Goal: Transaction & Acquisition: Purchase product/service

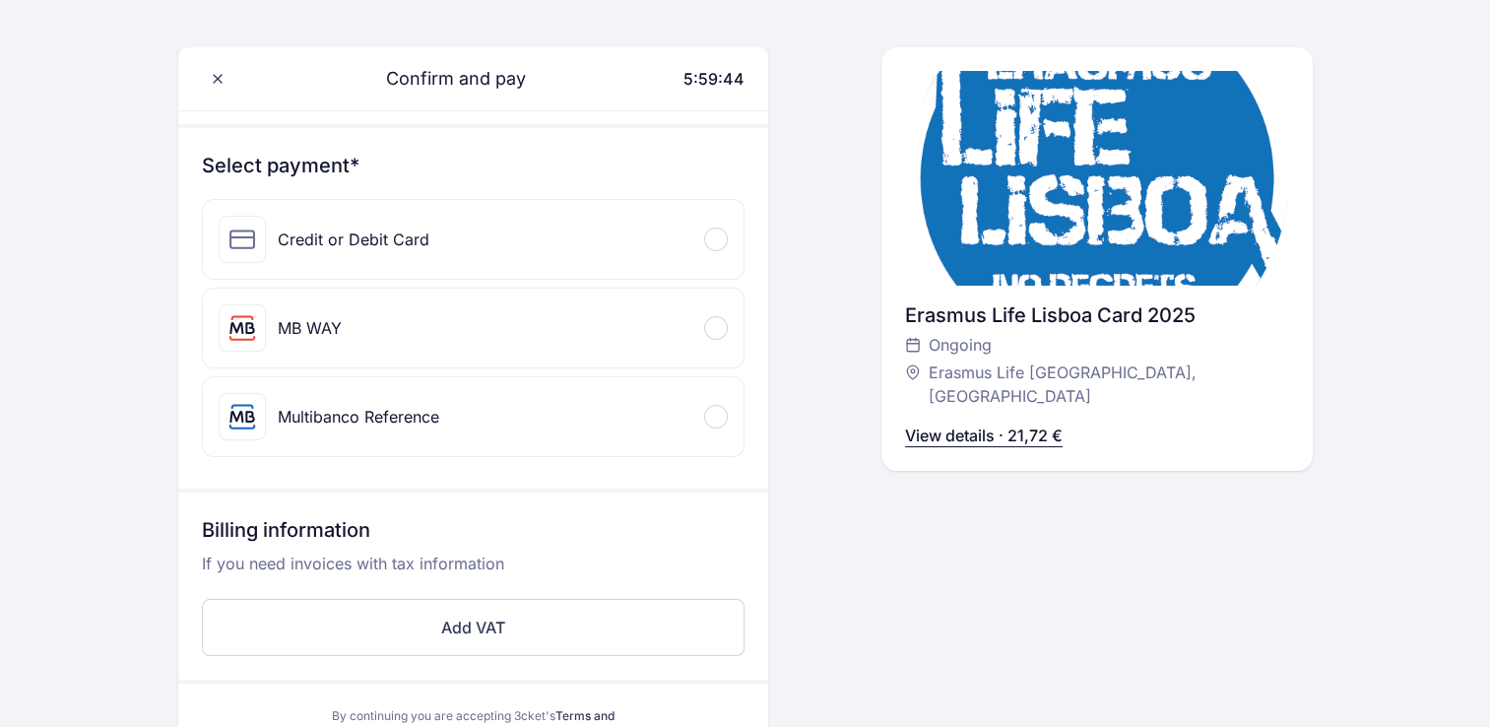
scroll to position [79, 0]
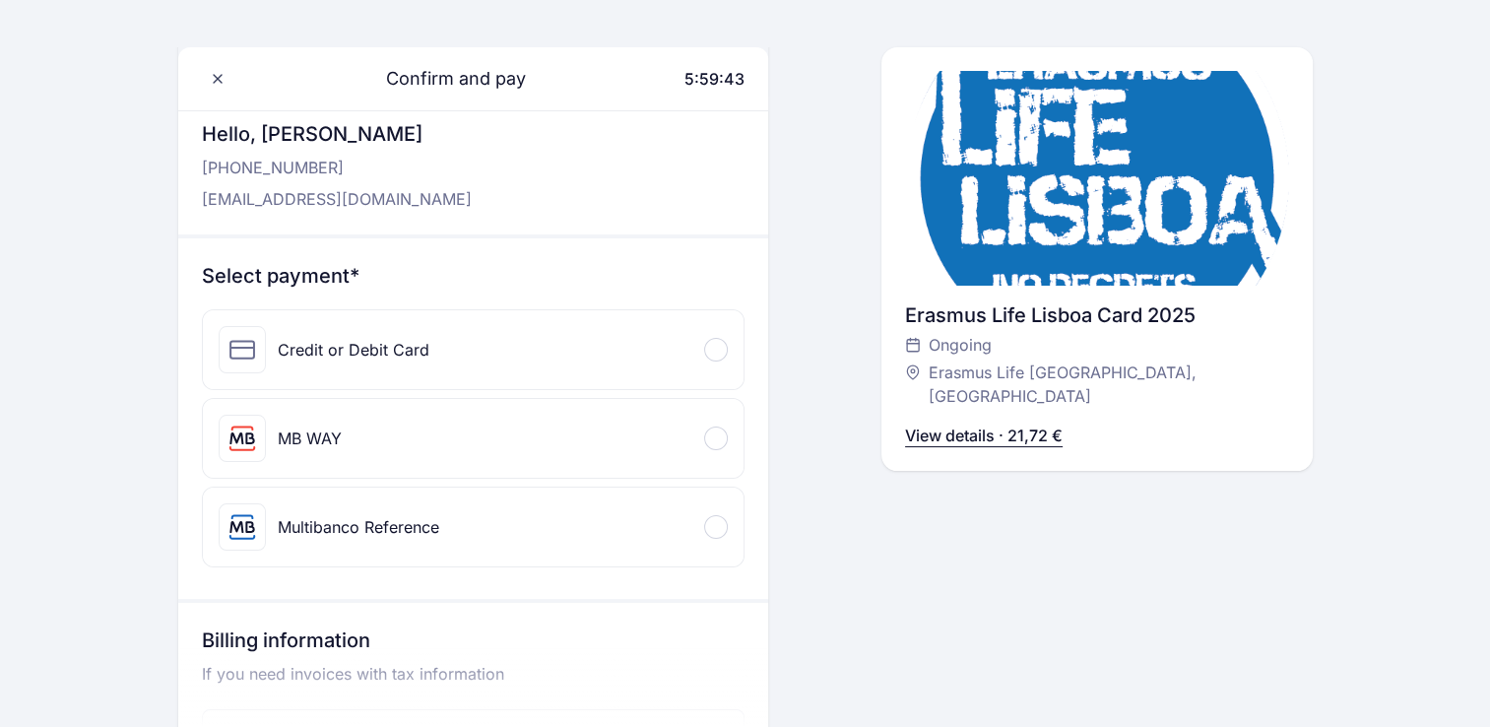
click at [364, 334] on div "Credit or Debit Card" at bounding box center [324, 349] width 211 height 47
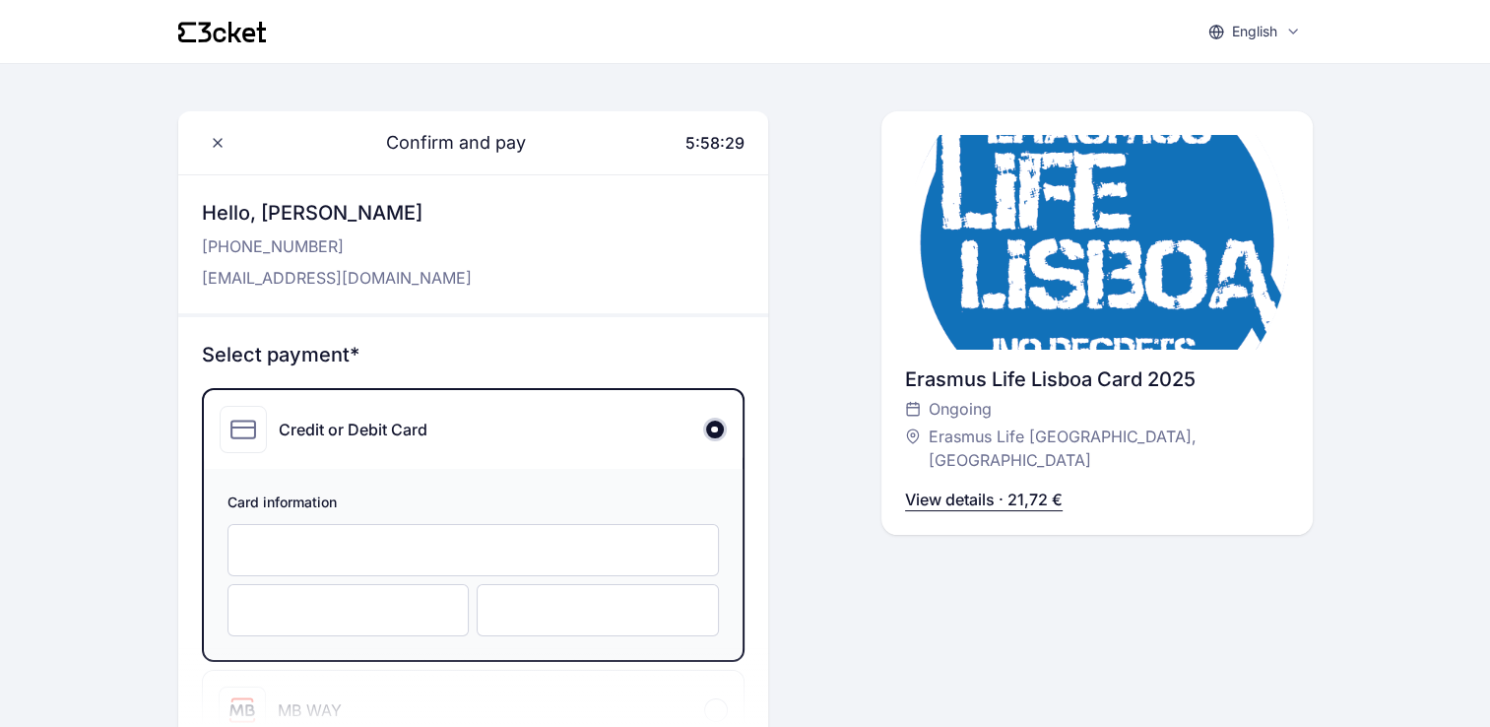
scroll to position [83, 0]
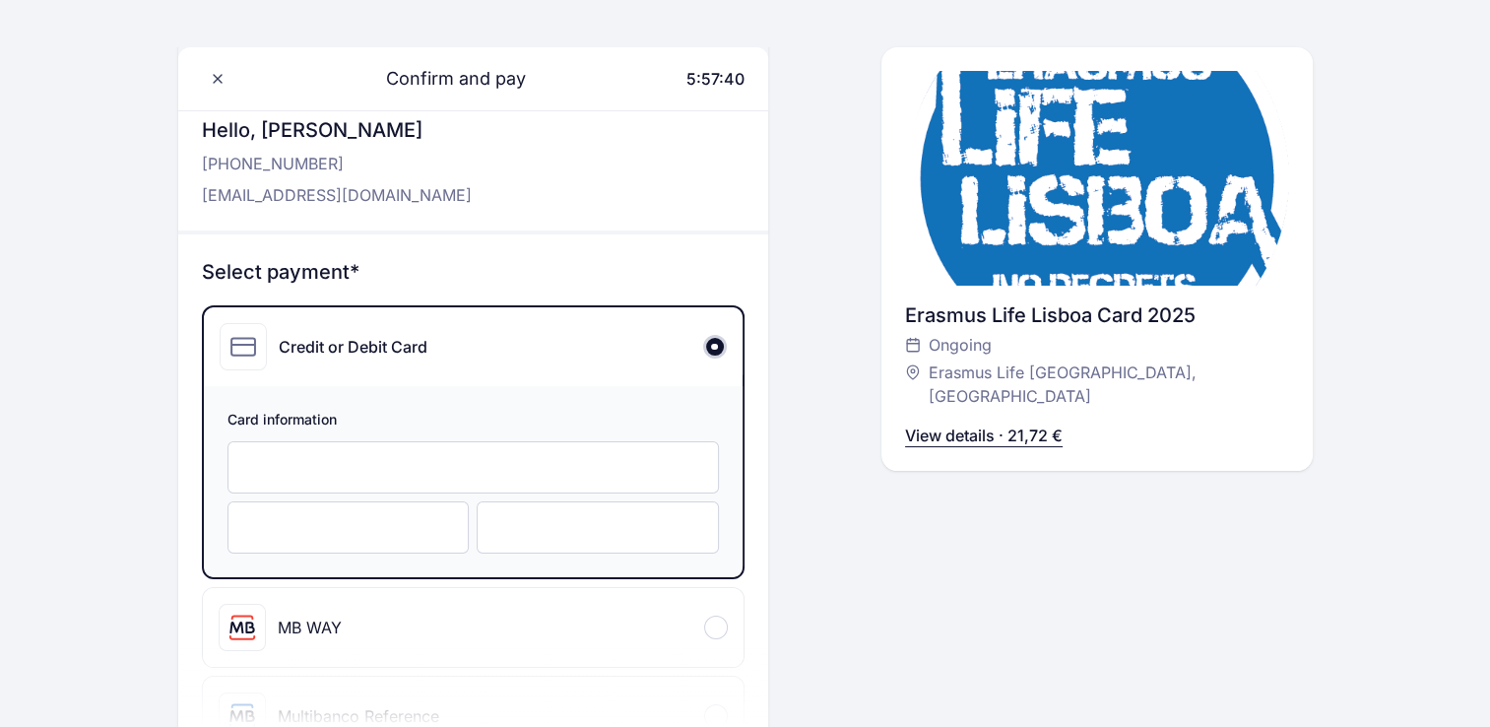
click at [315, 550] on div at bounding box center [349, 527] width 242 height 52
click at [565, 514] on div at bounding box center [598, 527] width 242 height 52
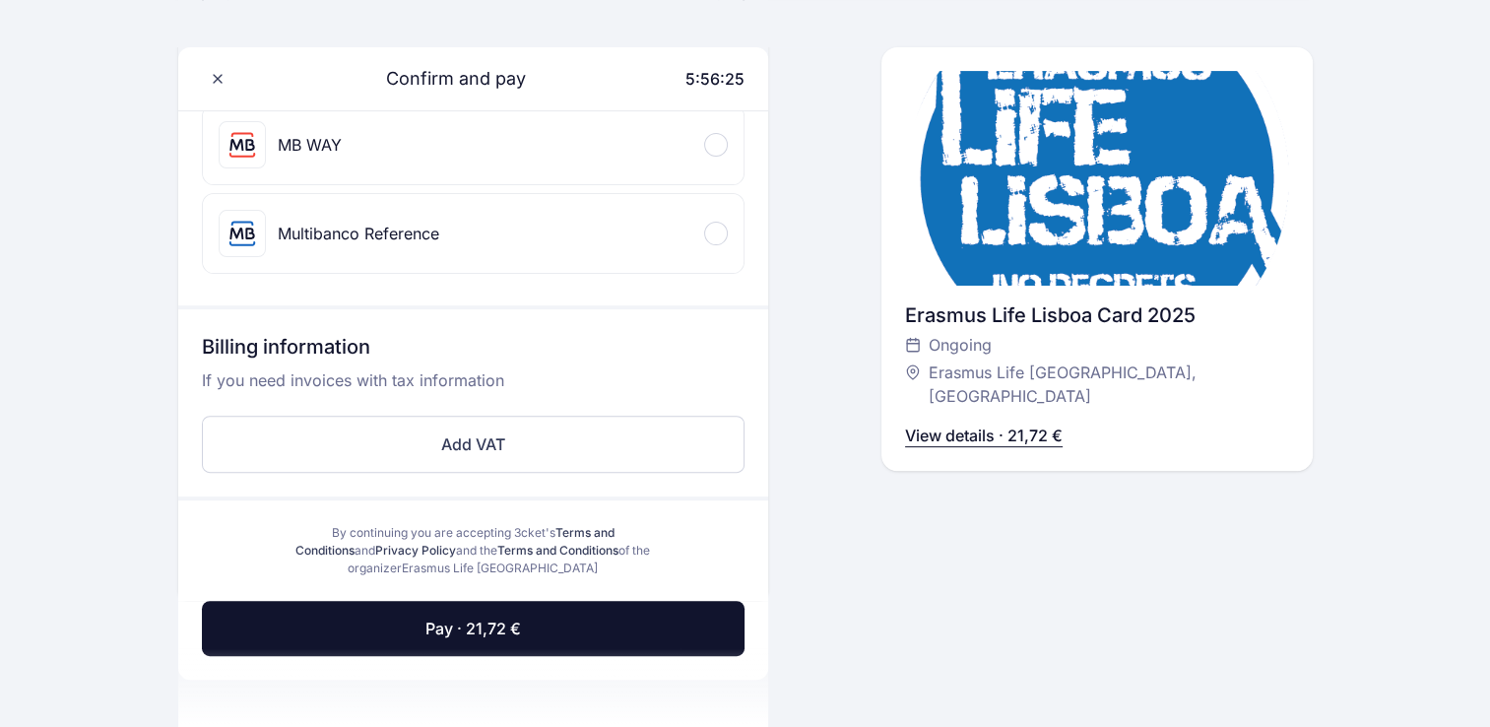
scroll to position [617, 0]
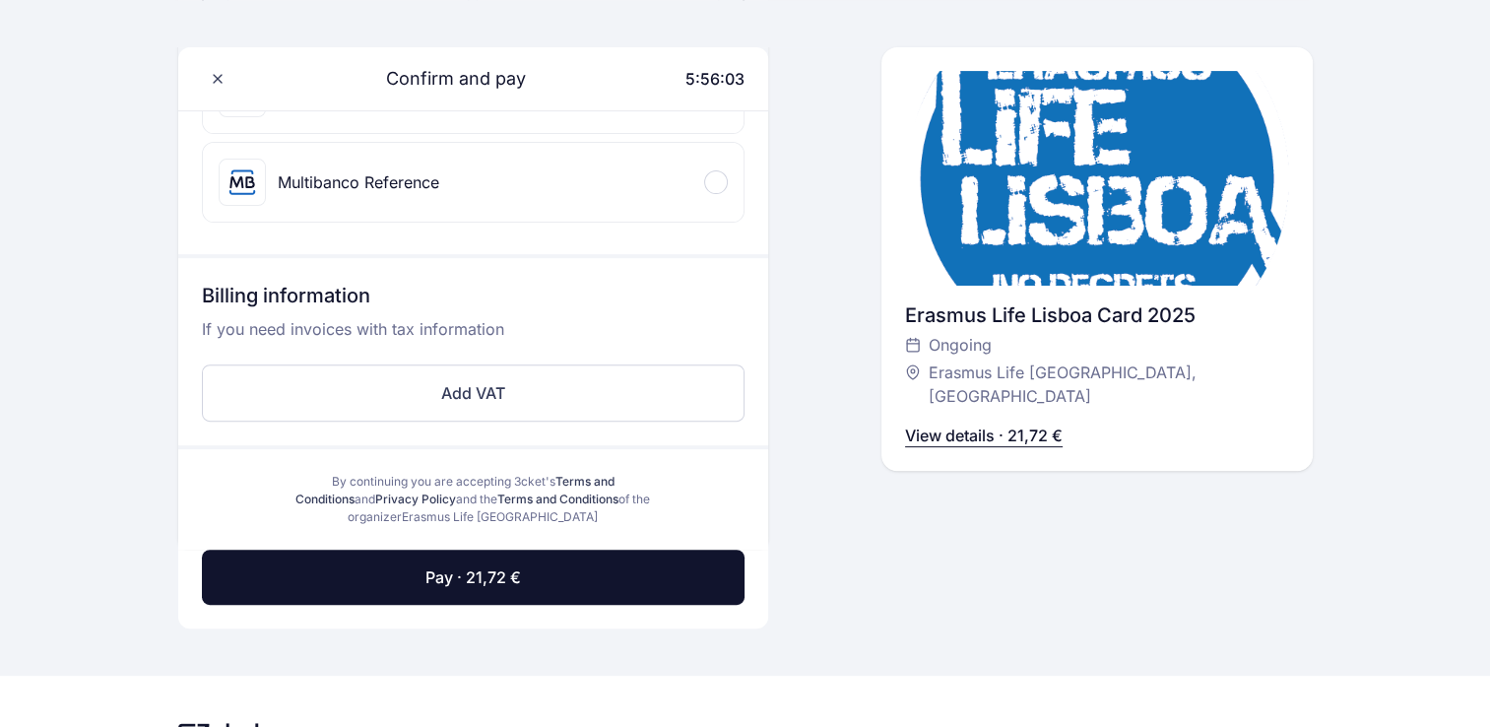
click at [968, 424] on p "View details · 21,72 €" at bounding box center [984, 436] width 158 height 24
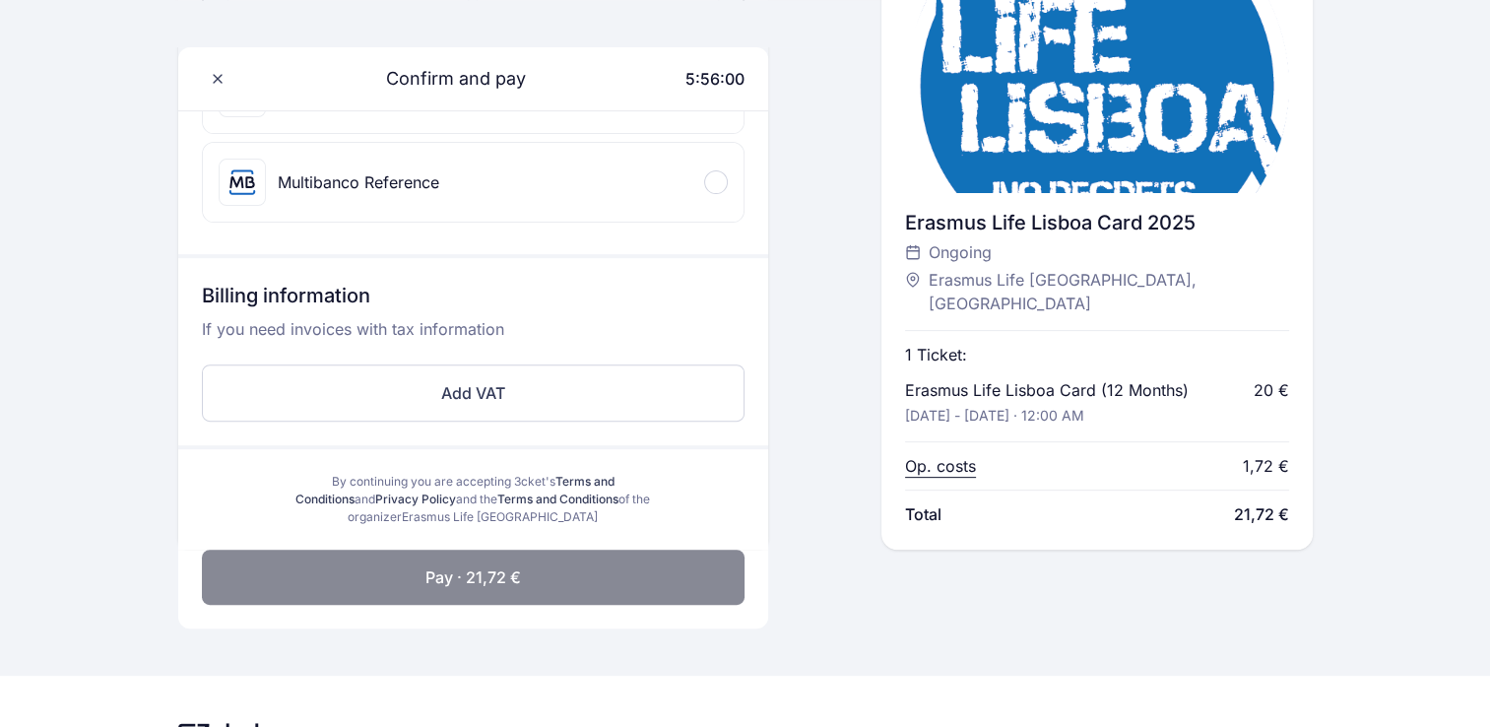
click at [624, 557] on button "Pay · 21,72 €" at bounding box center [473, 577] width 543 height 55
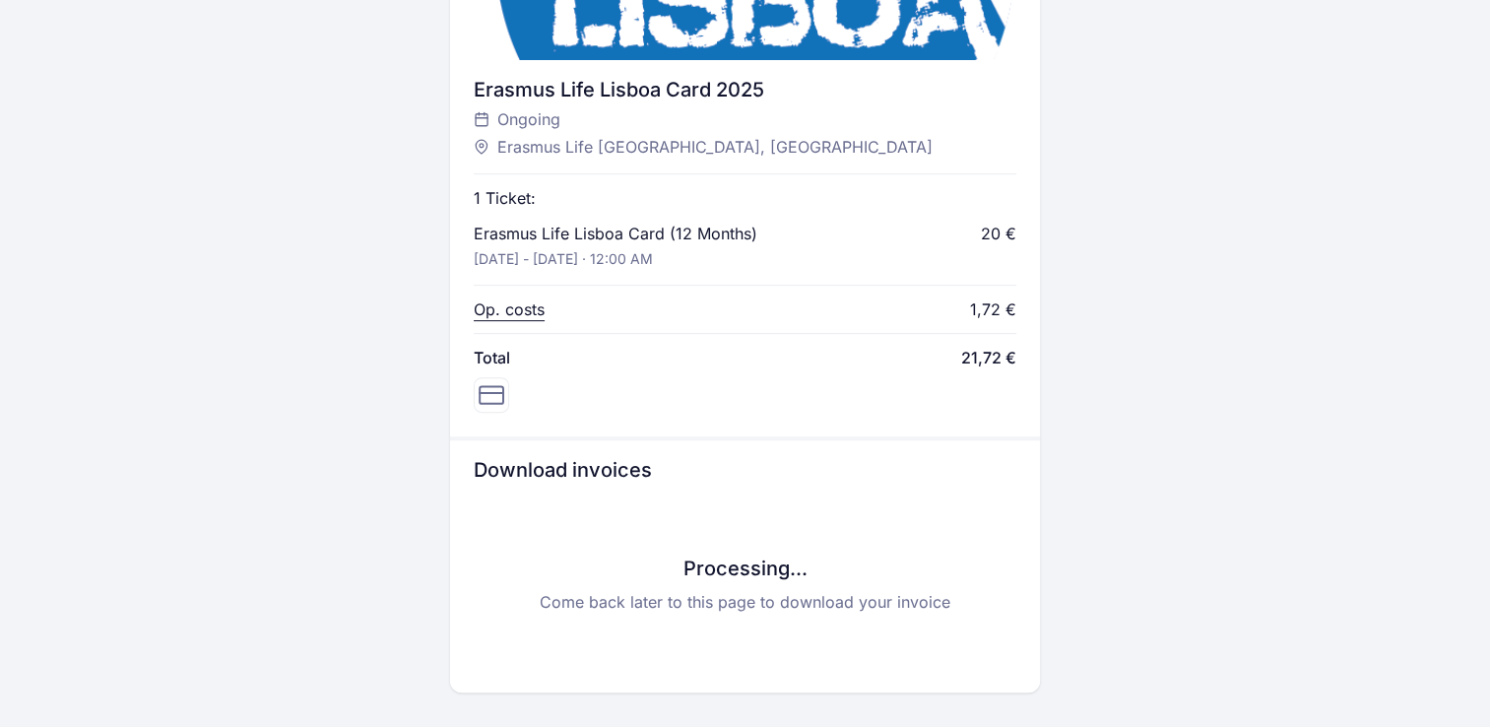
scroll to position [760, 0]
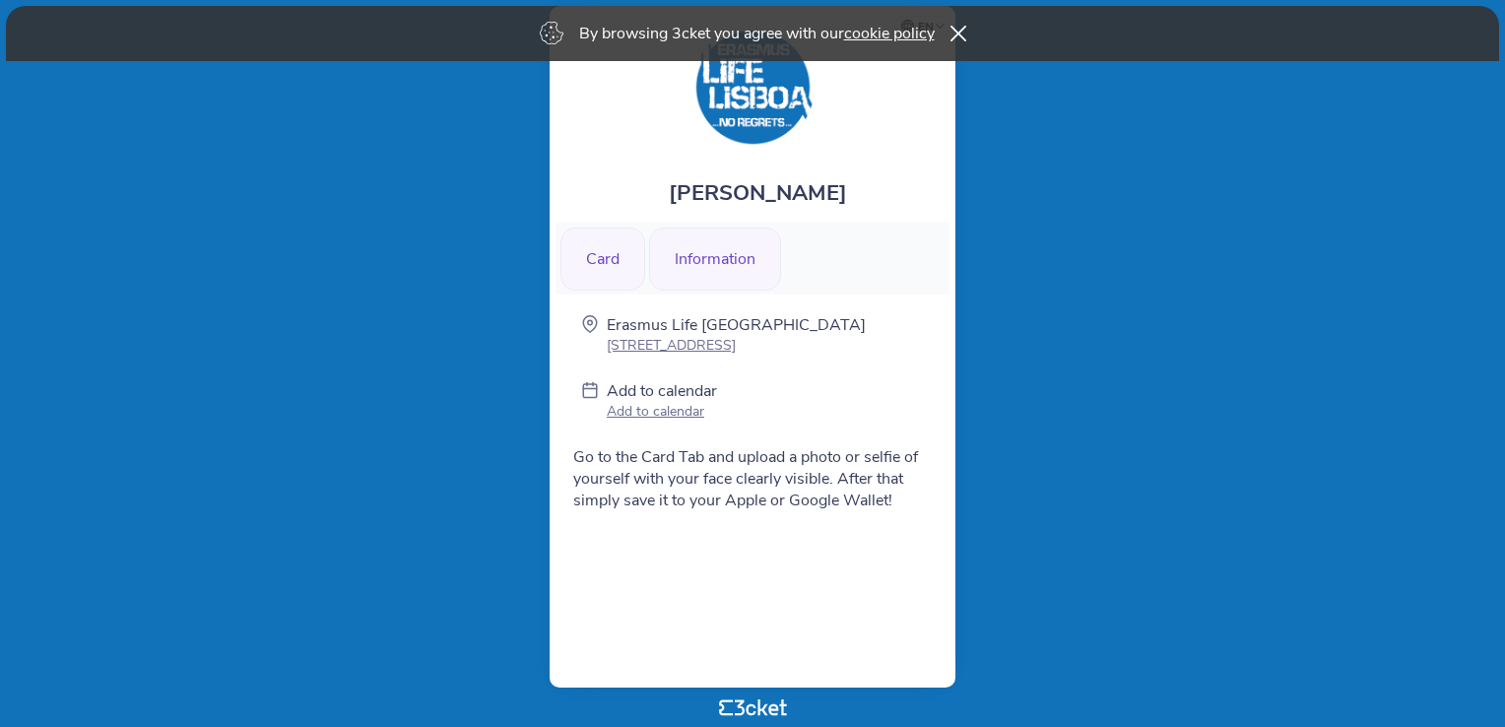
click at [603, 275] on div "Card" at bounding box center [602, 259] width 85 height 63
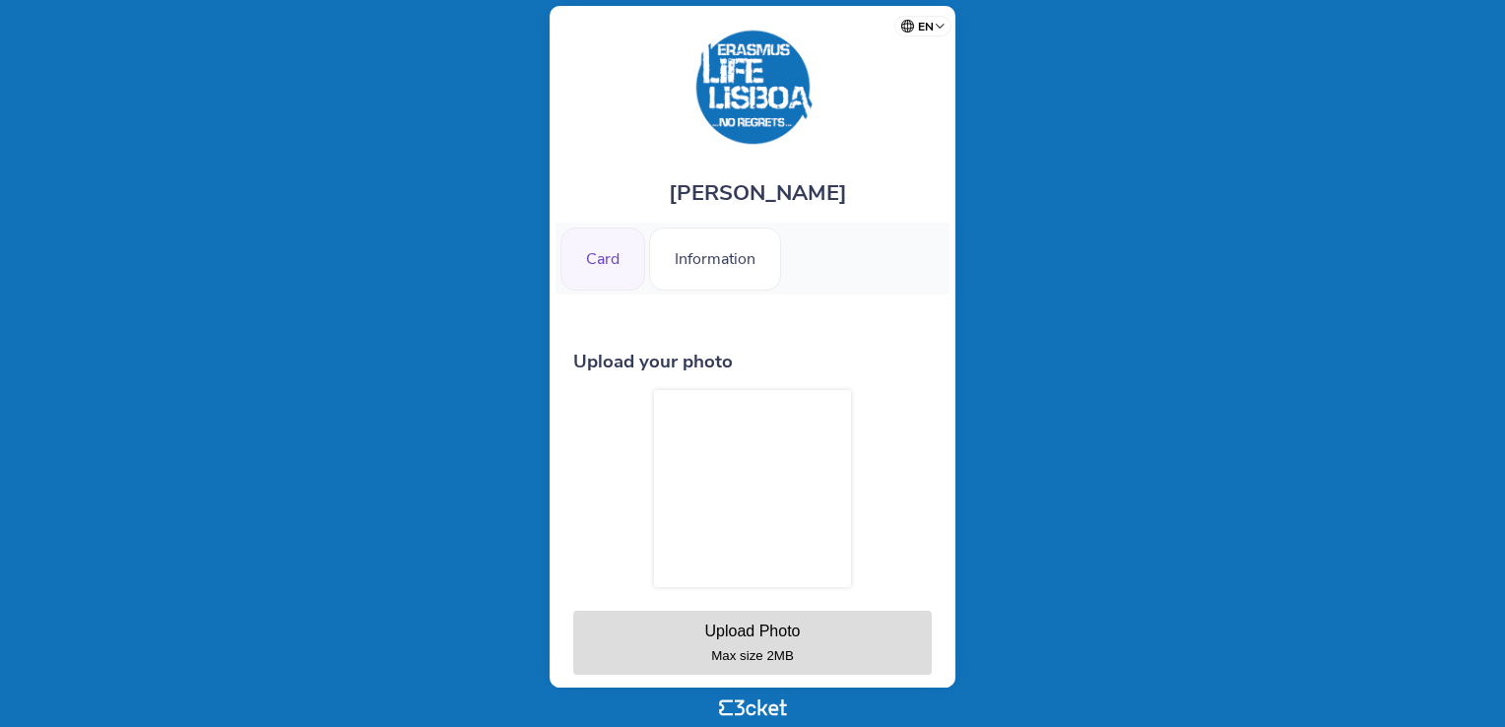
click at [603, 266] on div "Card" at bounding box center [602, 259] width 85 height 63
click at [722, 251] on div "Information" at bounding box center [715, 259] width 132 height 63
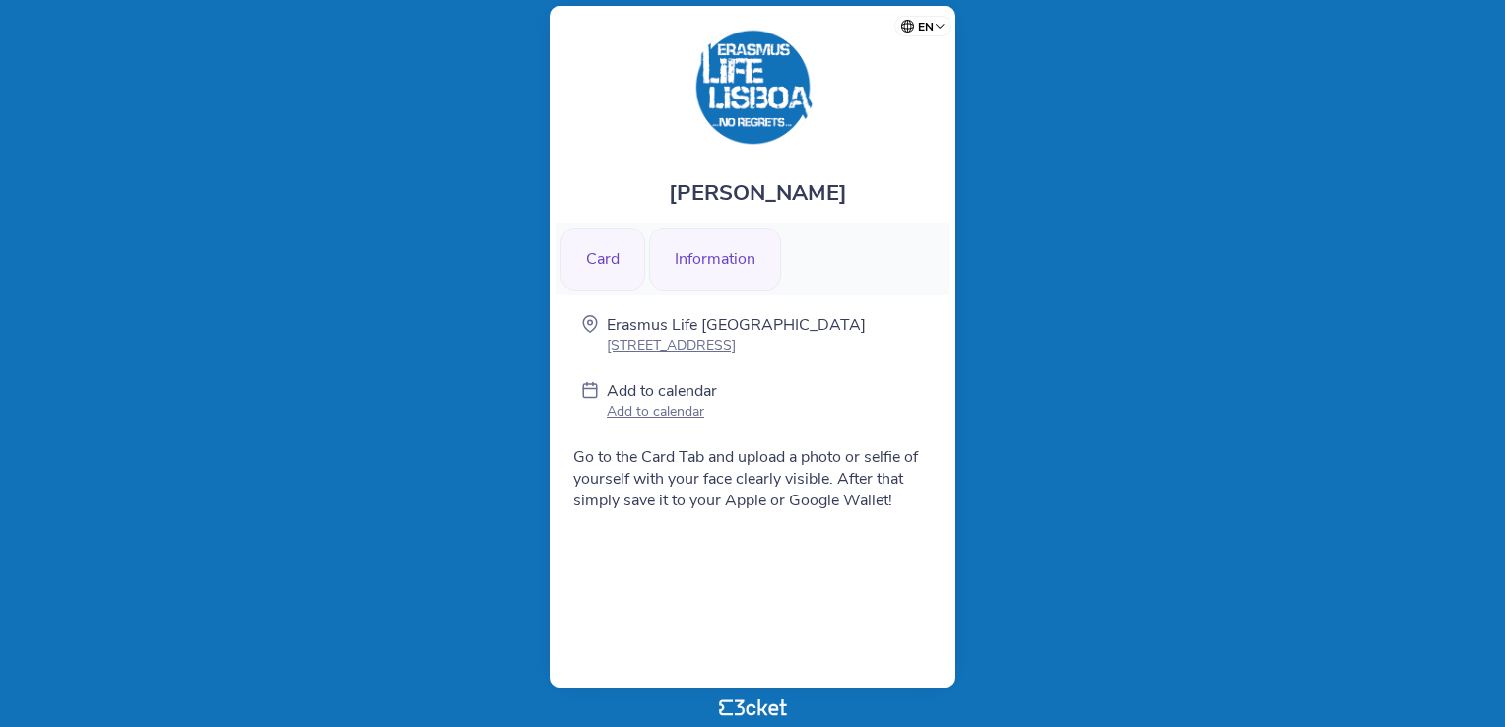
click at [582, 266] on div "Card" at bounding box center [602, 259] width 85 height 63
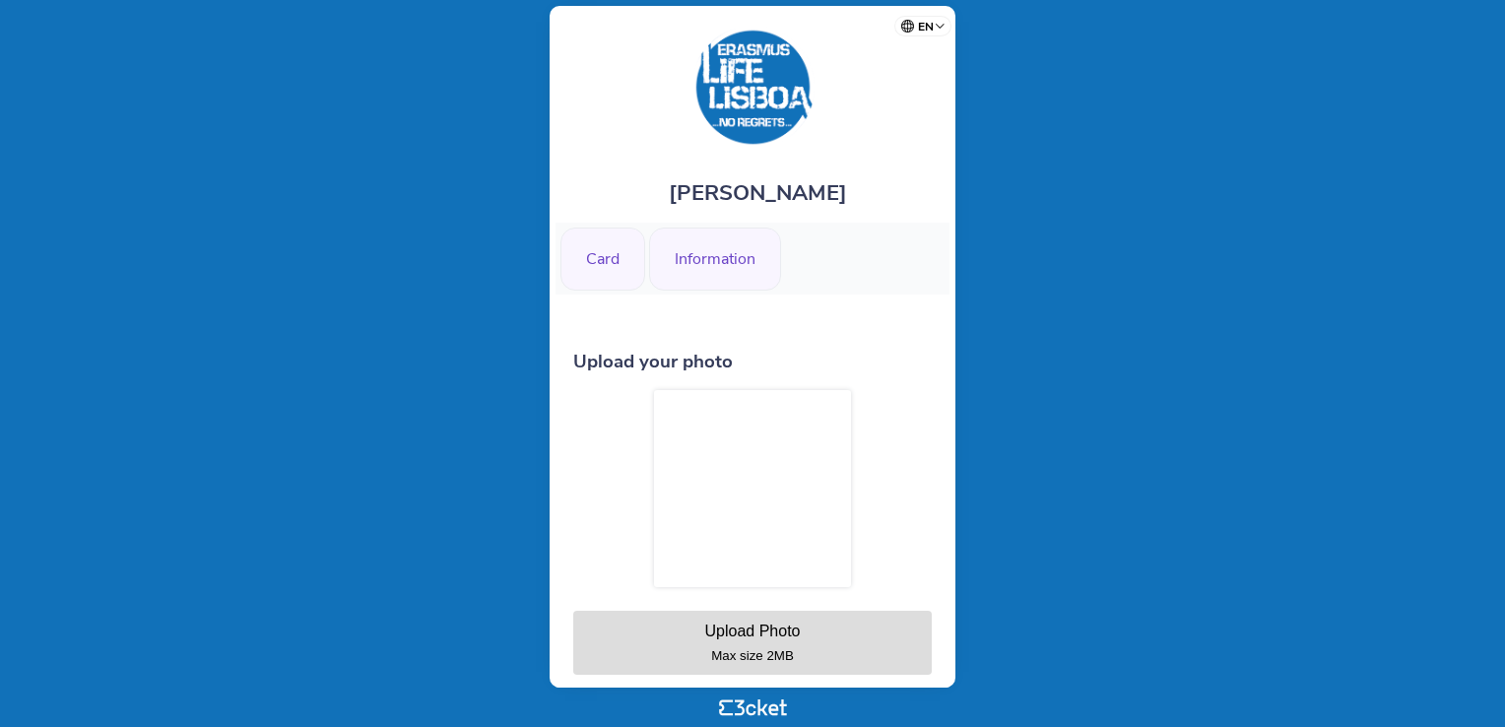
click at [682, 258] on div "Information" at bounding box center [715, 259] width 132 height 63
